Goal: Task Accomplishment & Management: Complete application form

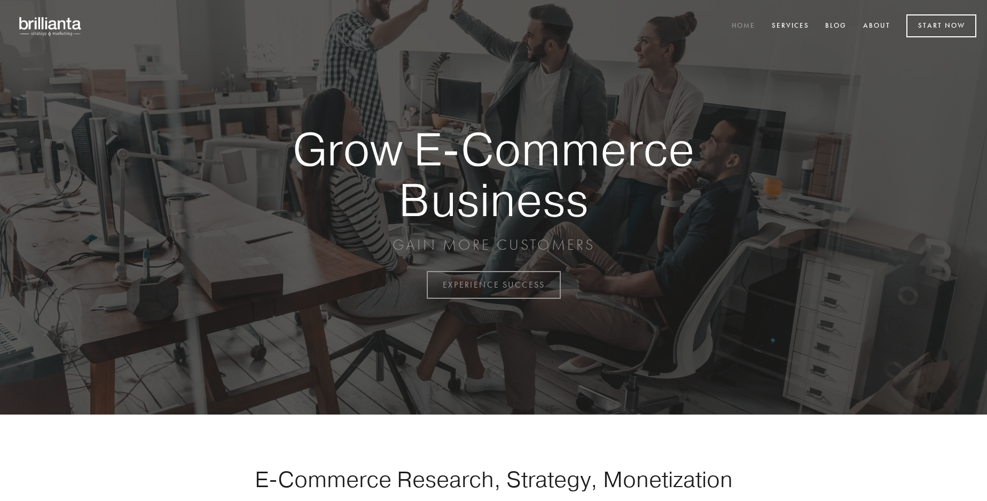
scroll to position [2799, 0]
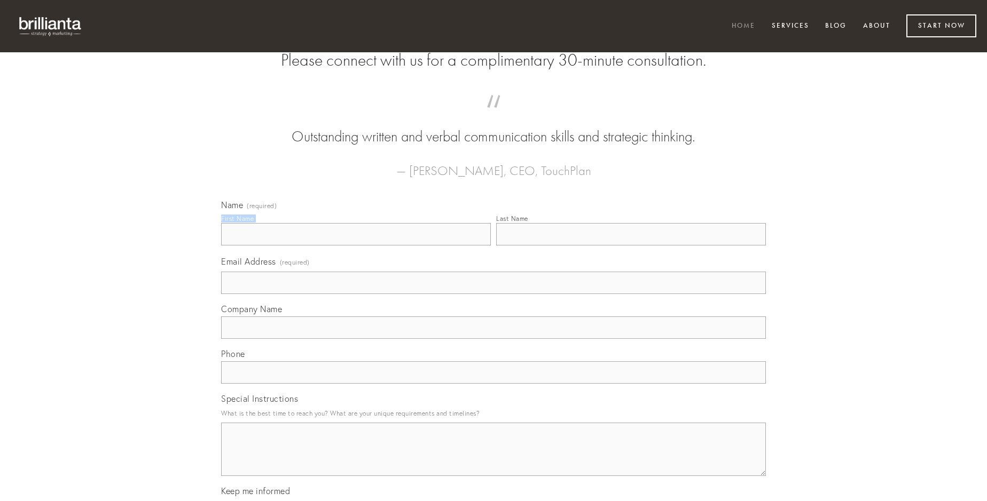
type input "[PERSON_NAME]"
click at [631, 246] on input "Last Name" at bounding box center [631, 234] width 270 height 22
type input "[PERSON_NAME]"
click at [493, 294] on input "Email Address (required)" at bounding box center [493, 283] width 545 height 22
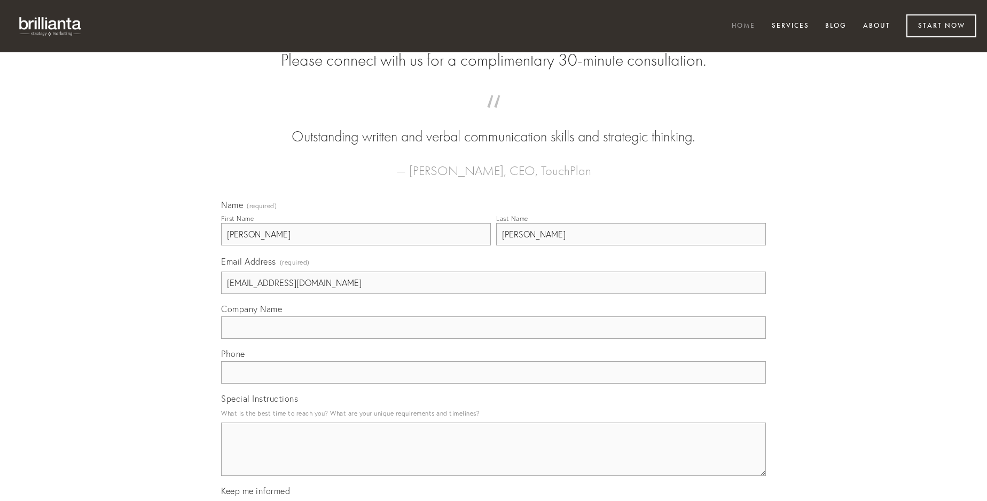
type input "[EMAIL_ADDRESS][DOMAIN_NAME]"
click at [493, 339] on input "Company Name" at bounding box center [493, 328] width 545 height 22
type input "apparatus"
click at [493, 384] on input "text" at bounding box center [493, 372] width 545 height 22
click at [493, 459] on textarea "Special Instructions" at bounding box center [493, 449] width 545 height 53
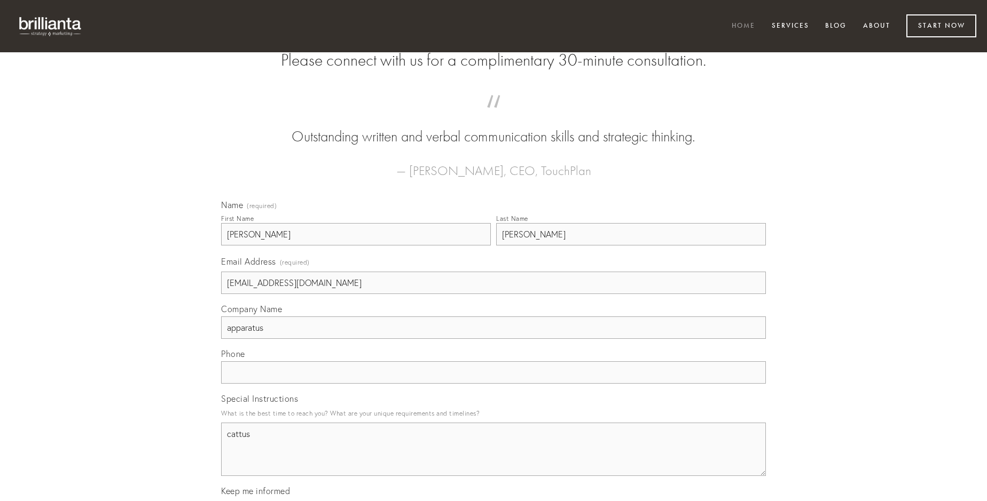
type textarea "cattus"
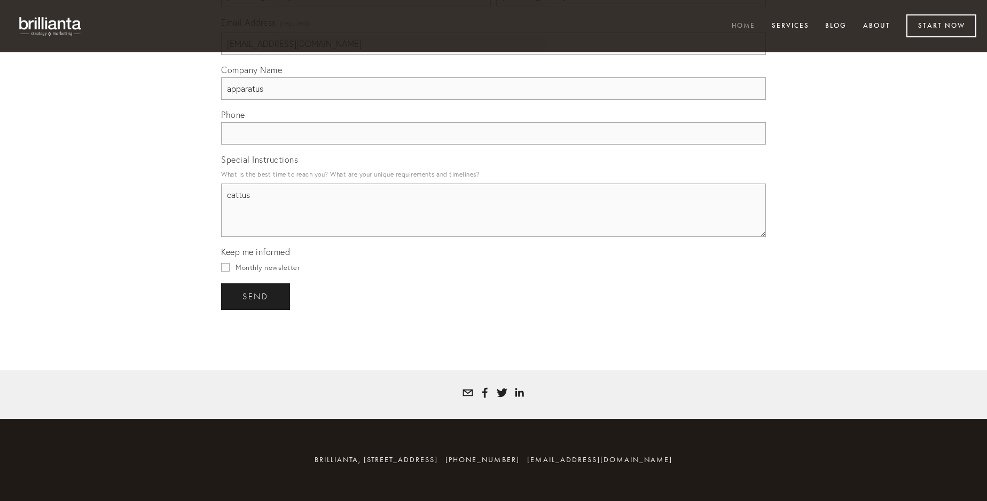
click at [256, 296] on span "send" at bounding box center [255, 297] width 26 height 10
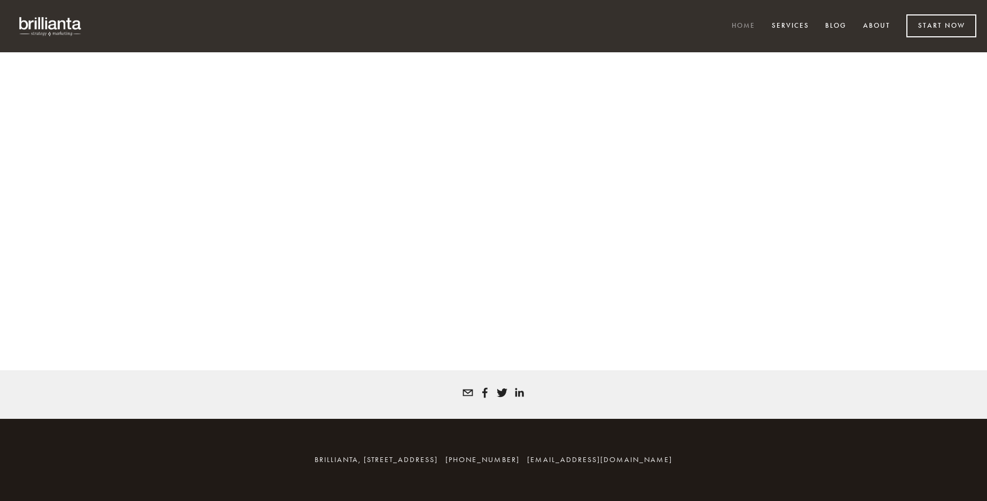
scroll to position [2785, 0]
